Goal: Task Accomplishment & Management: Use online tool/utility

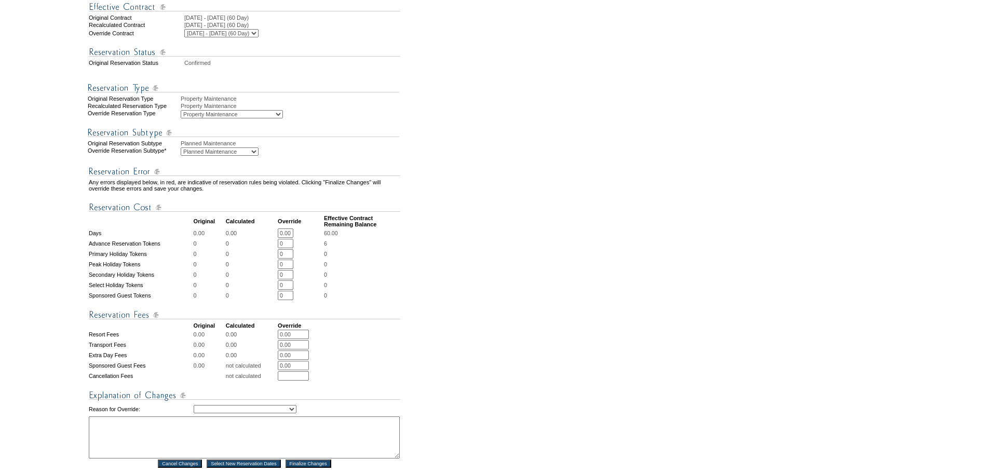
scroll to position [402, 0]
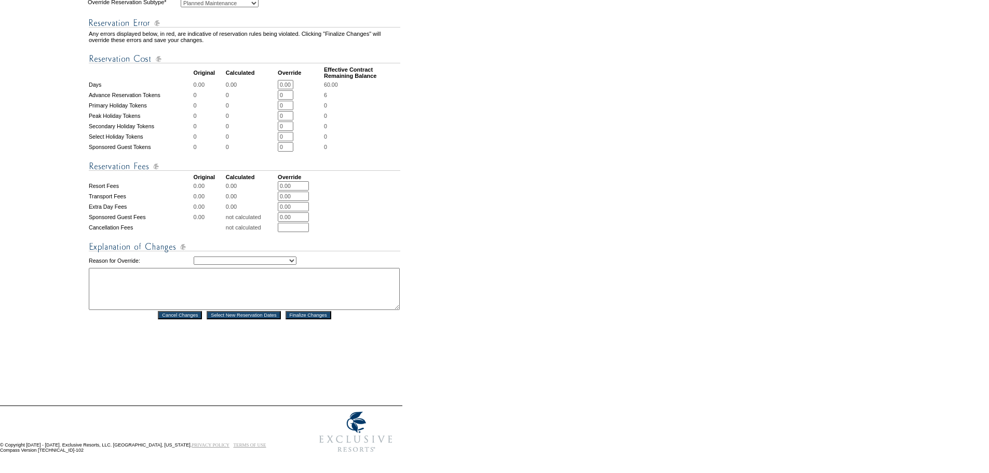
click at [205, 273] on textarea at bounding box center [244, 289] width 311 height 42
type textarea "Adjusting for ultra member continuous stay - DH"
click at [221, 257] on select "Creating Continuous Stay Days Rebooked After Cancellation Editing Occupant Expe…" at bounding box center [245, 261] width 103 height 8
select select "1036"
click at [194, 257] on select "Creating Continuous Stay Days Rebooked After Cancellation Editing Occupant Expe…" at bounding box center [245, 261] width 103 height 8
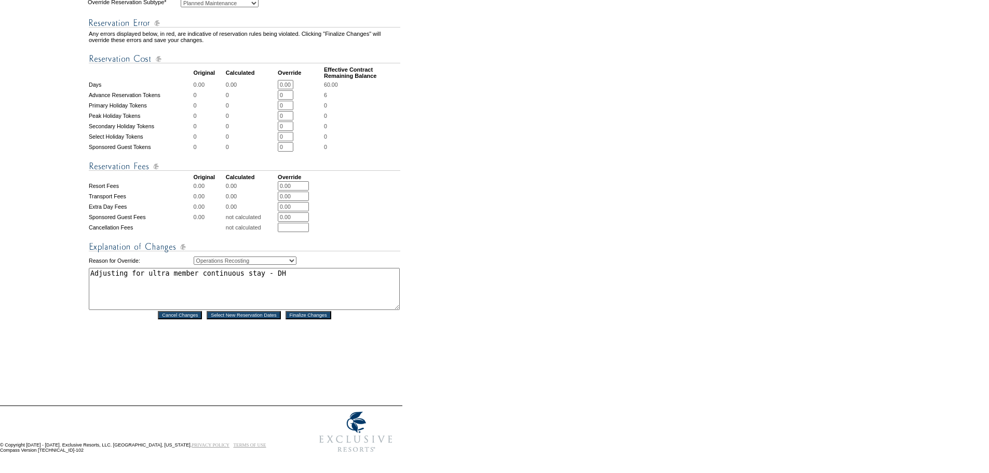
click at [256, 350] on div "Reservation #: 1807872 Principal Member: Maintenance, ER - Location [GEOGRAPHIC…" at bounding box center [245, 57] width 314 height 658
click at [321, 311] on input "Finalize Changes" at bounding box center [309, 315] width 46 height 8
click at [513, 288] on form "Follow Us ::" at bounding box center [493, 45] width 986 height 826
